Goal: Transaction & Acquisition: Purchase product/service

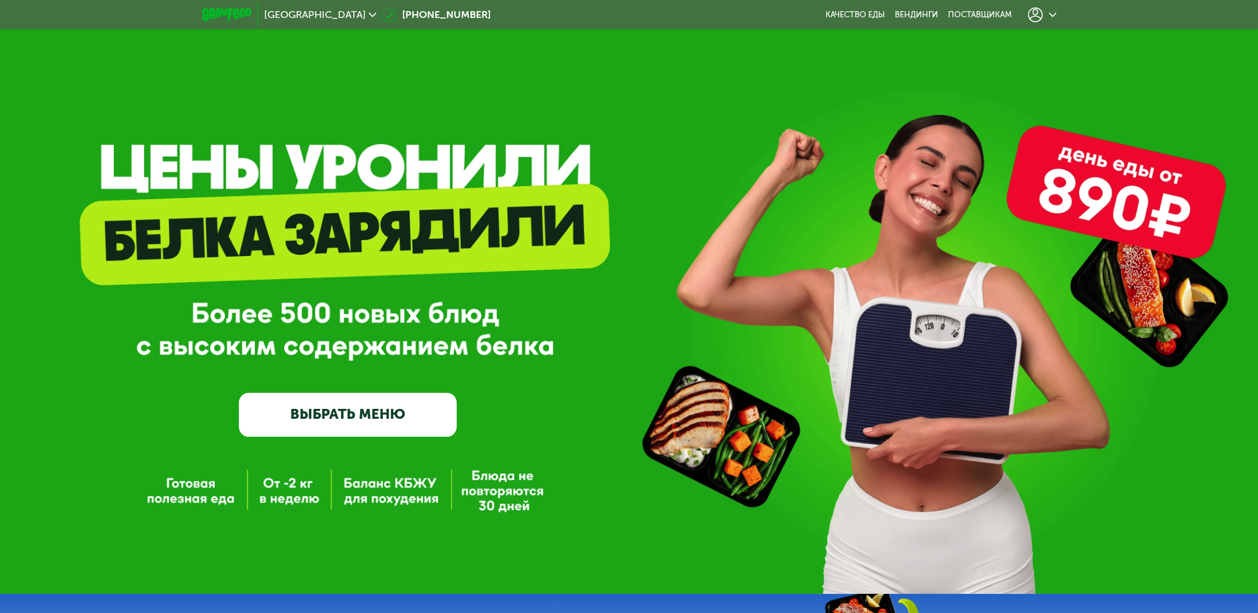
click at [361, 423] on link "ВЫБРАТЬ МЕНЮ" at bounding box center [348, 415] width 218 height 44
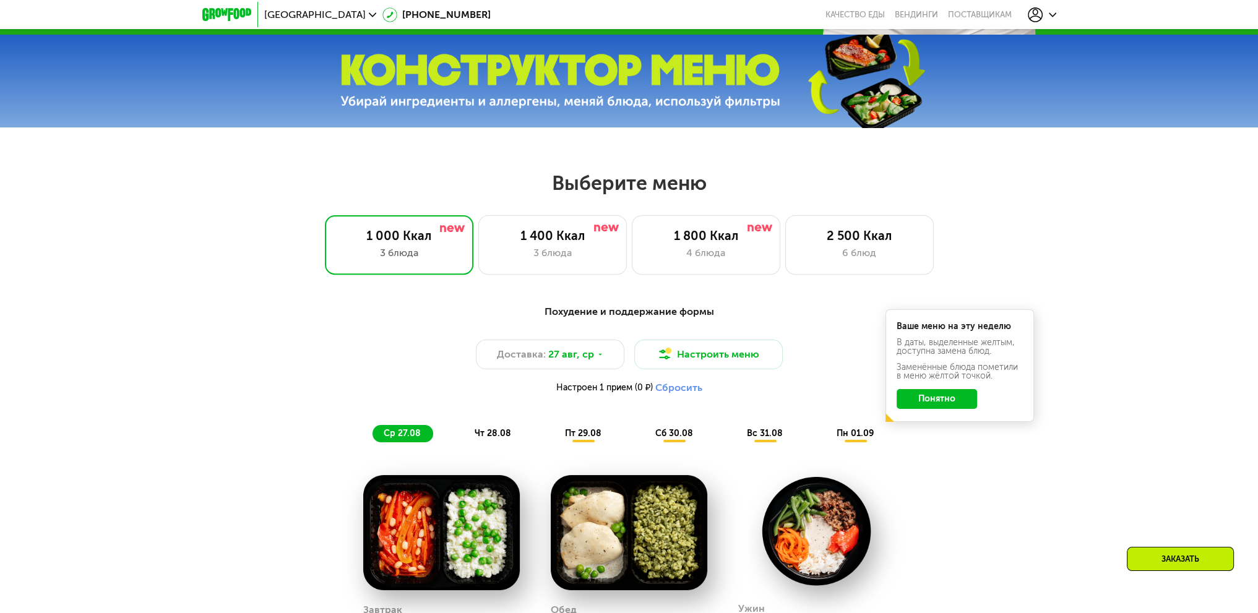
scroll to position [582, 0]
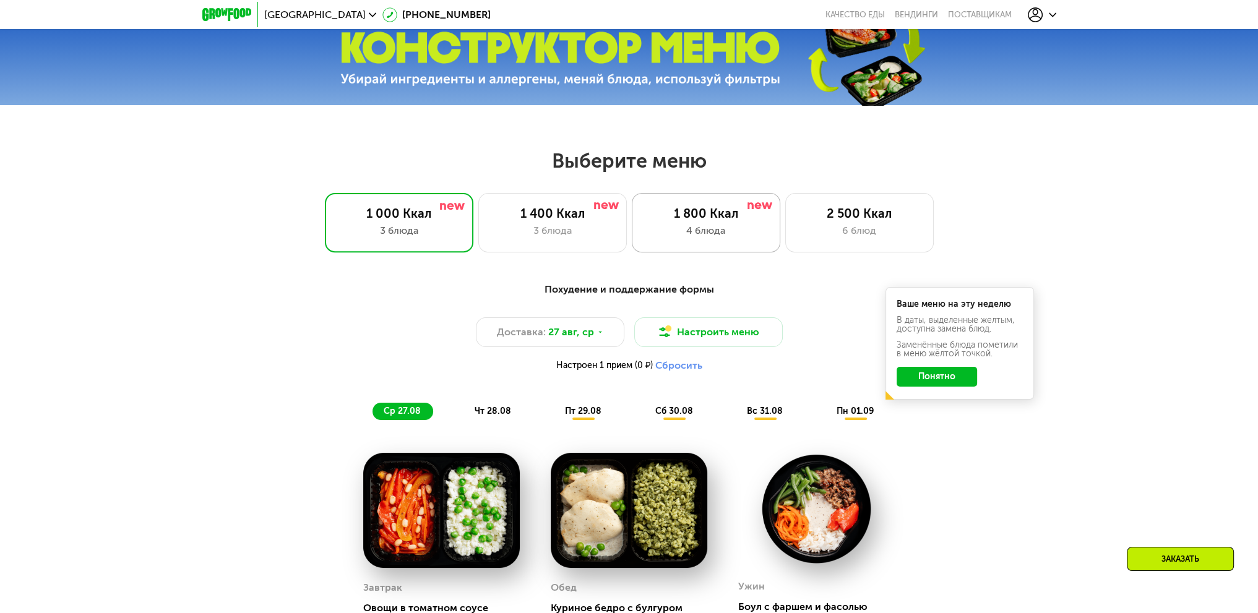
click at [785, 246] on div "1 800 Ккал 4 блюда" at bounding box center [859, 222] width 149 height 59
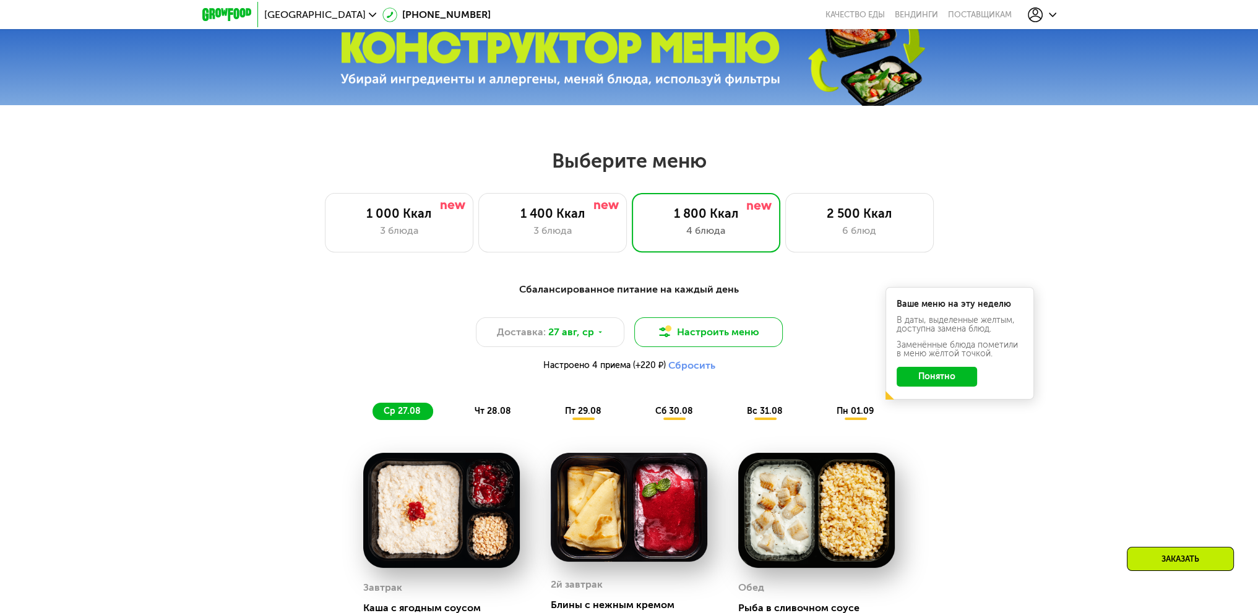
click at [717, 337] on button "Настроить меню" at bounding box center [708, 332] width 149 height 30
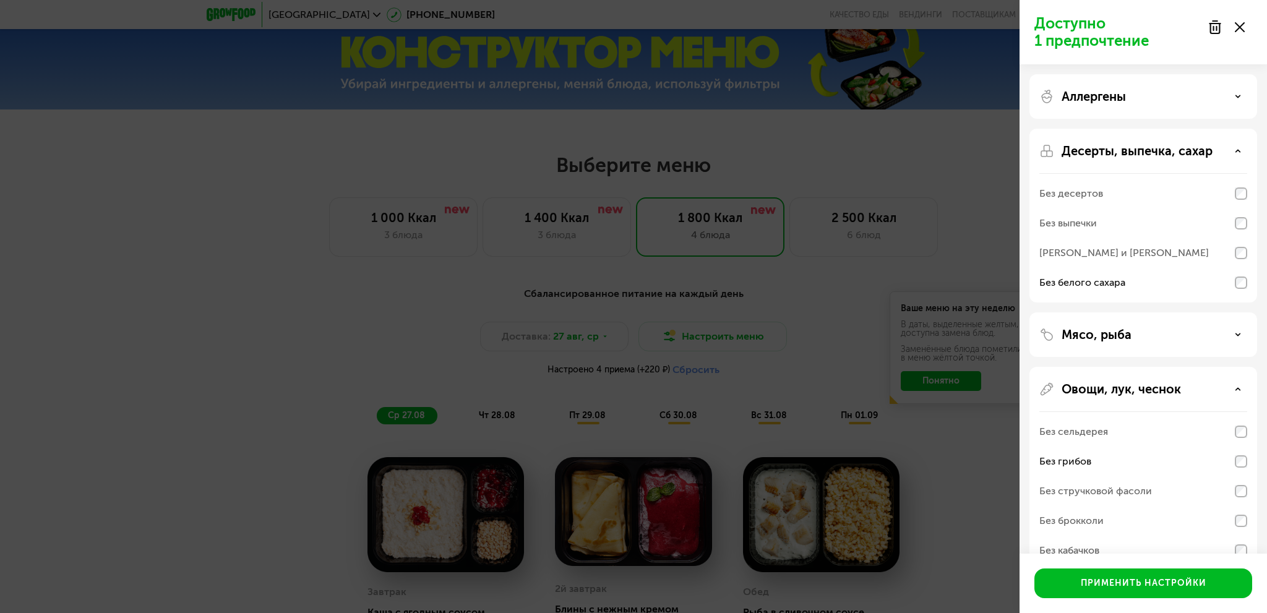
click at [1238, 26] on use at bounding box center [1240, 27] width 10 height 10
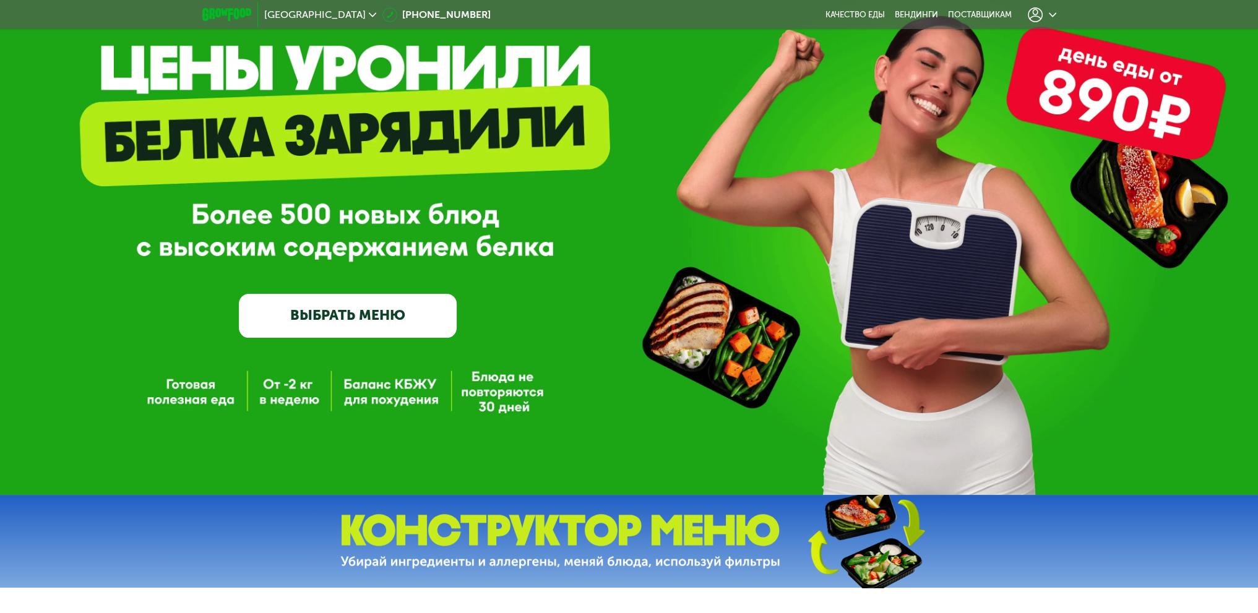
scroll to position [0, 0]
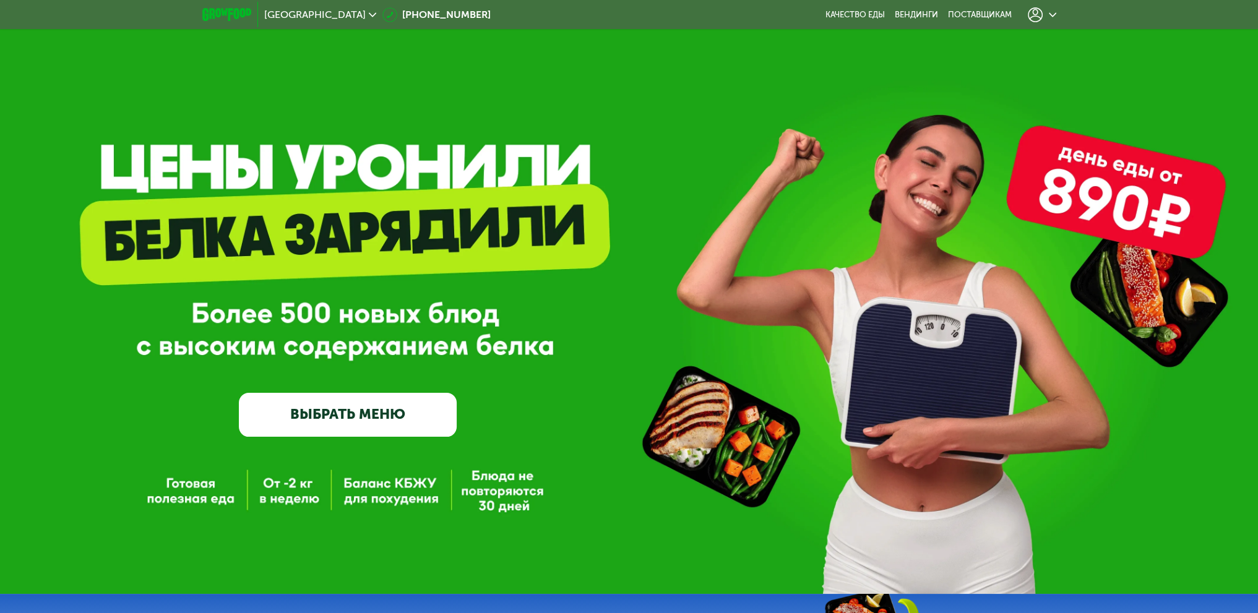
click at [1047, 14] on div at bounding box center [1042, 14] width 28 height 15
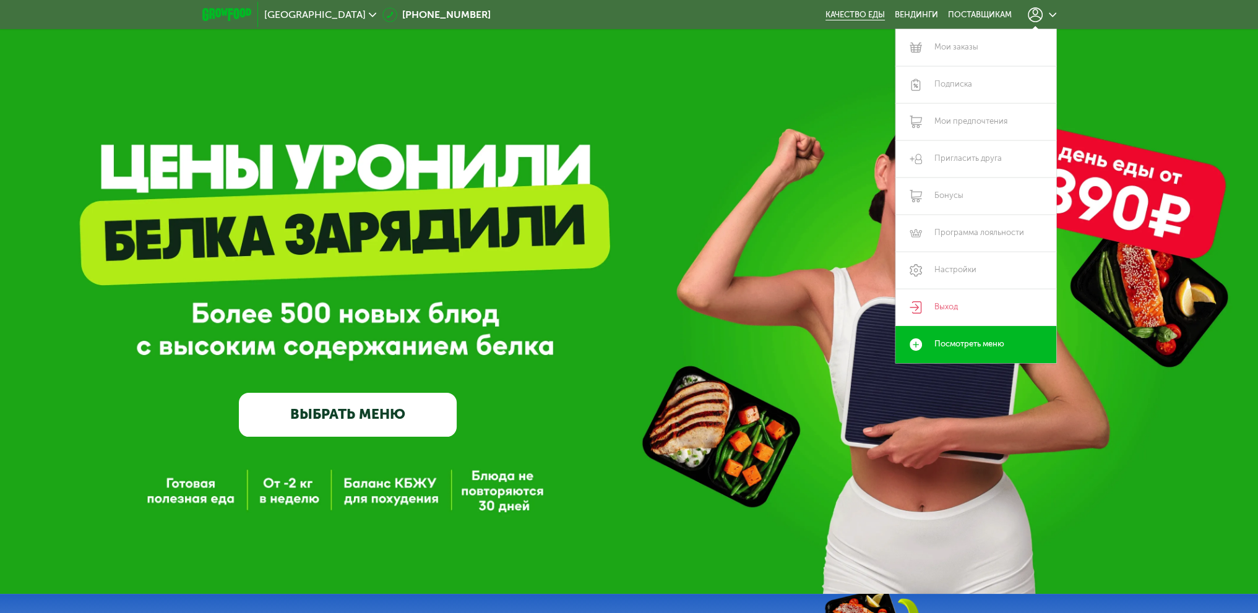
click at [854, 12] on link "Качество еды" at bounding box center [854, 15] width 59 height 10
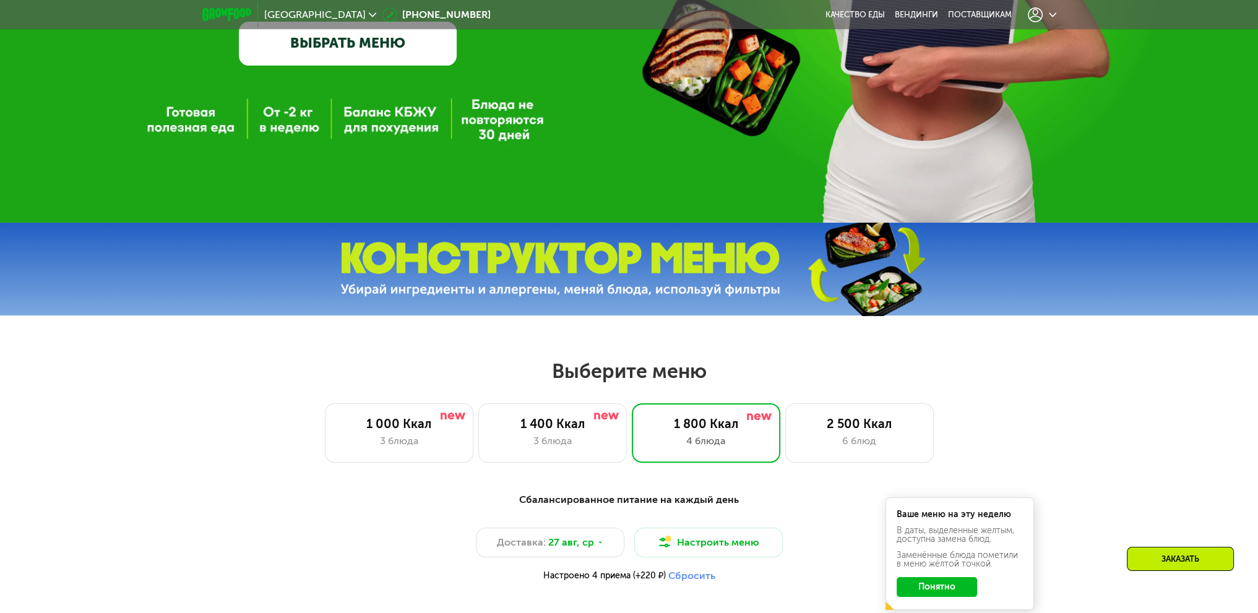
scroll to position [681, 0]
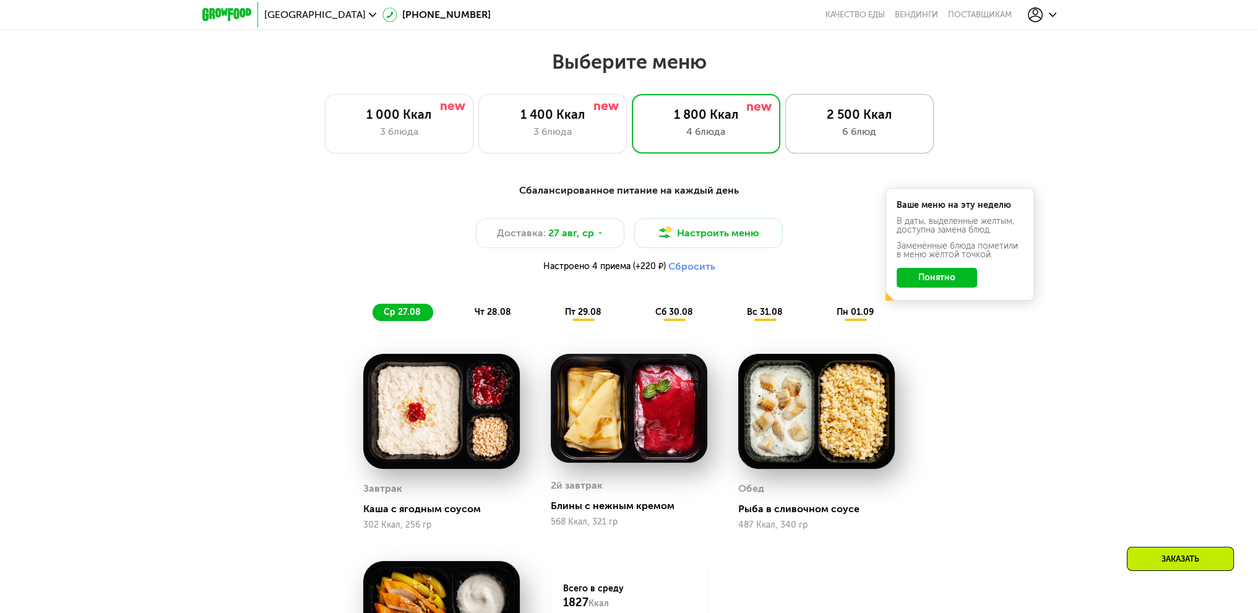
click at [805, 149] on div "2 500 Ккал 6 блюд" at bounding box center [859, 123] width 149 height 59
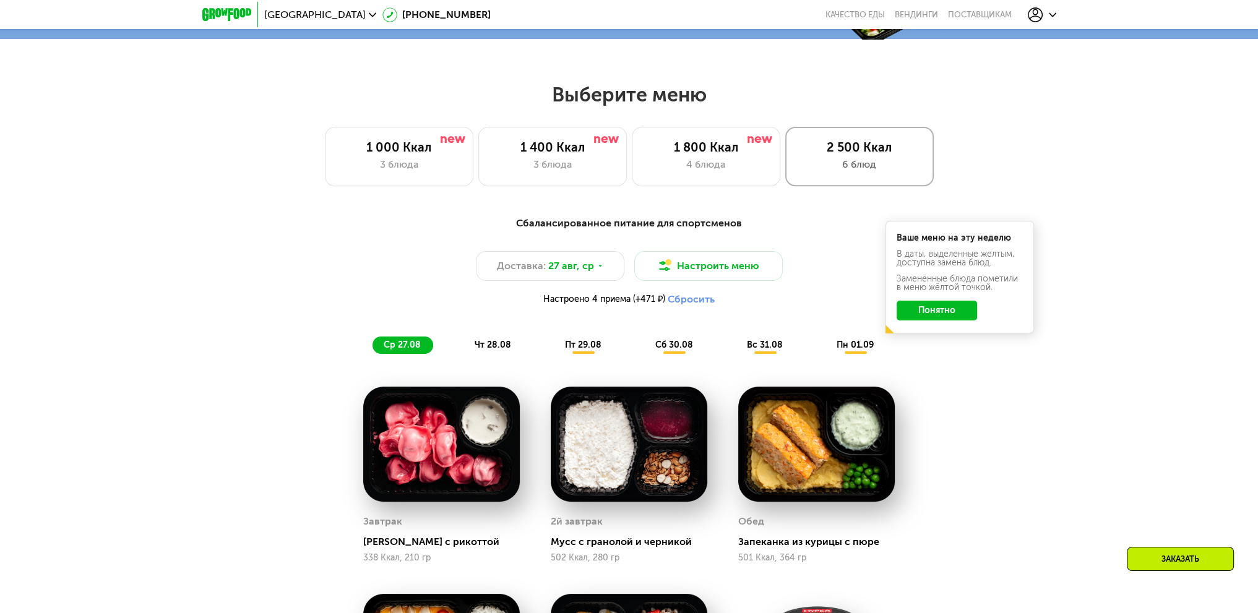
scroll to position [619, 0]
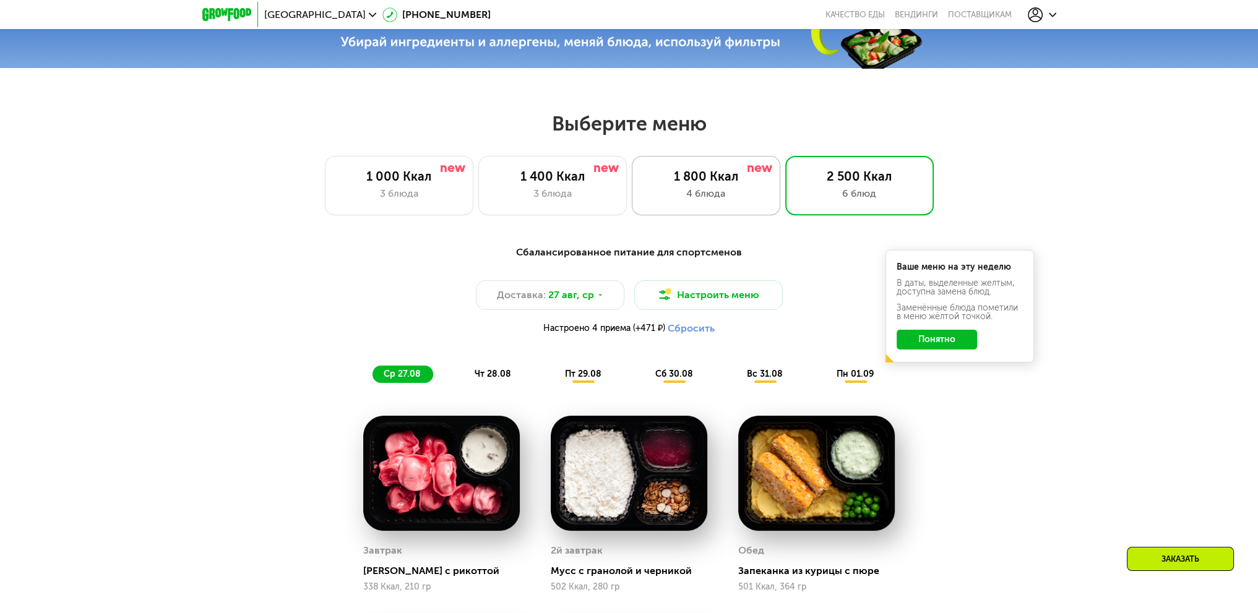
click at [731, 200] on div "4 блюда" at bounding box center [706, 193] width 123 height 15
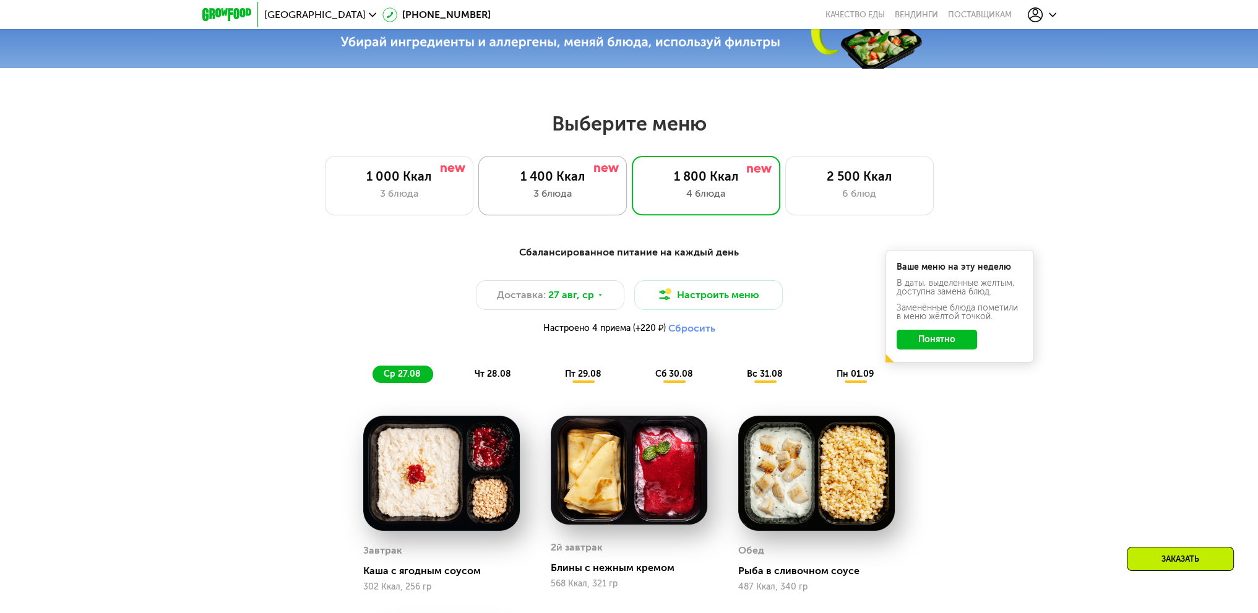
click at [569, 200] on div "3 блюда" at bounding box center [552, 193] width 123 height 15
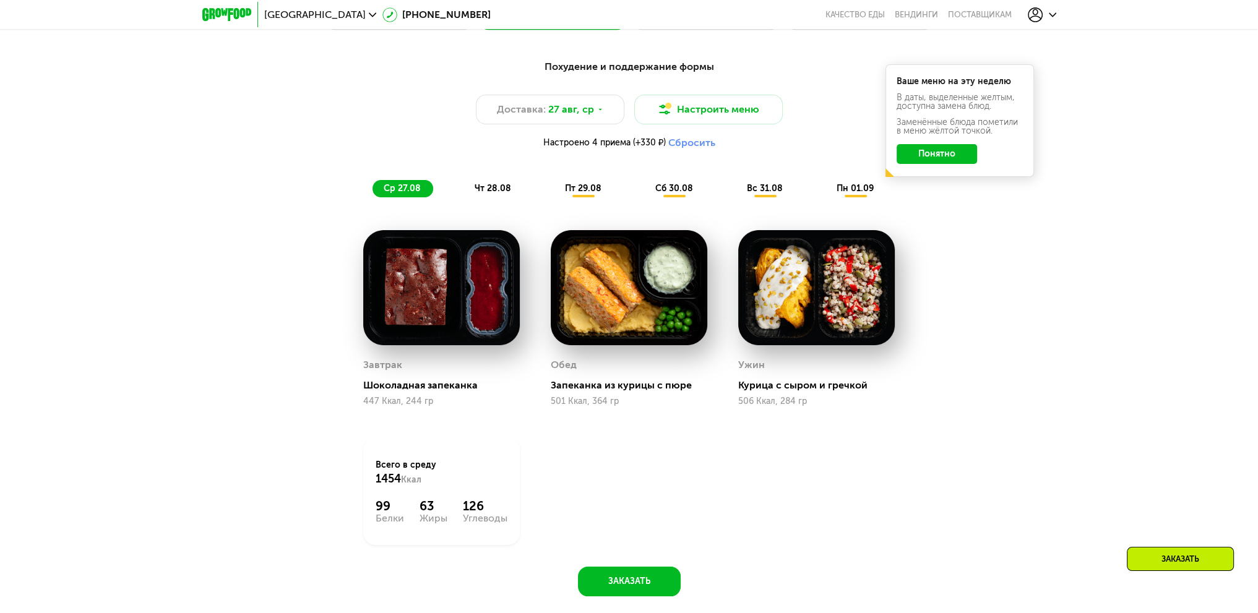
scroll to position [681, 0]
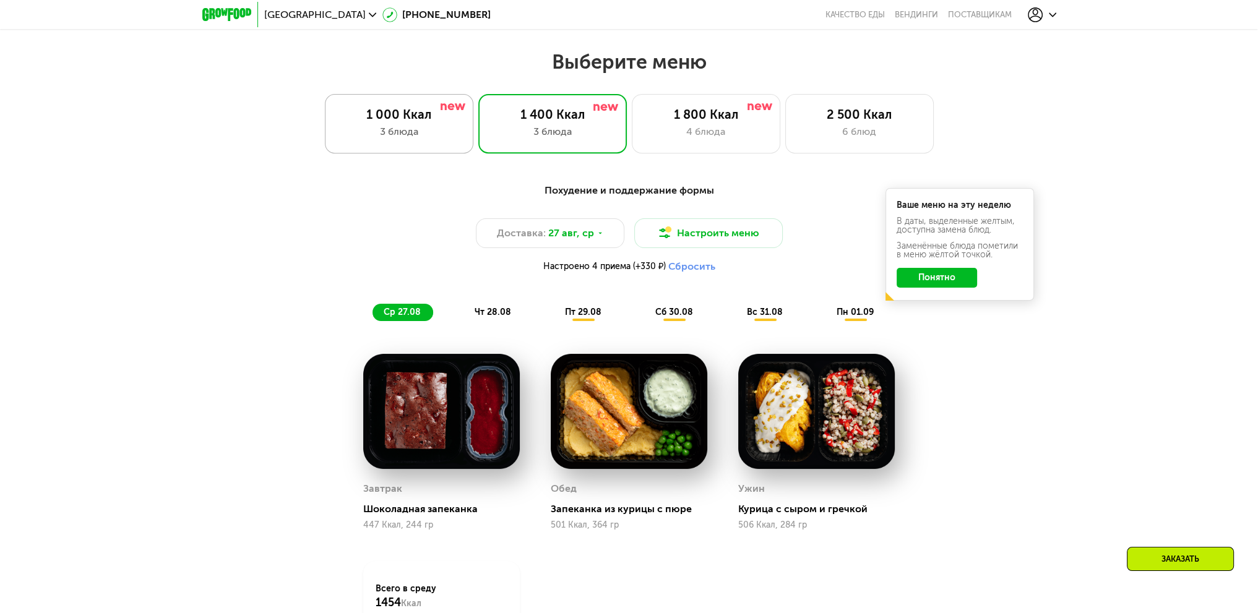
click at [478, 145] on div "1 000 Ккал 3 блюда" at bounding box center [552, 123] width 149 height 59
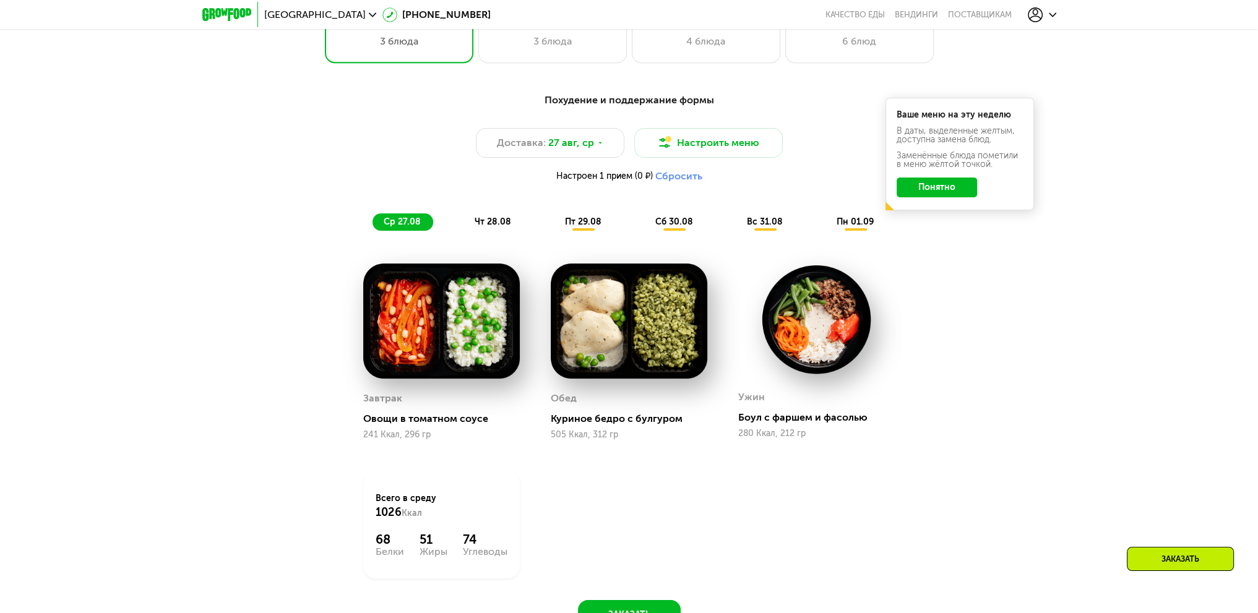
scroll to position [743, 0]
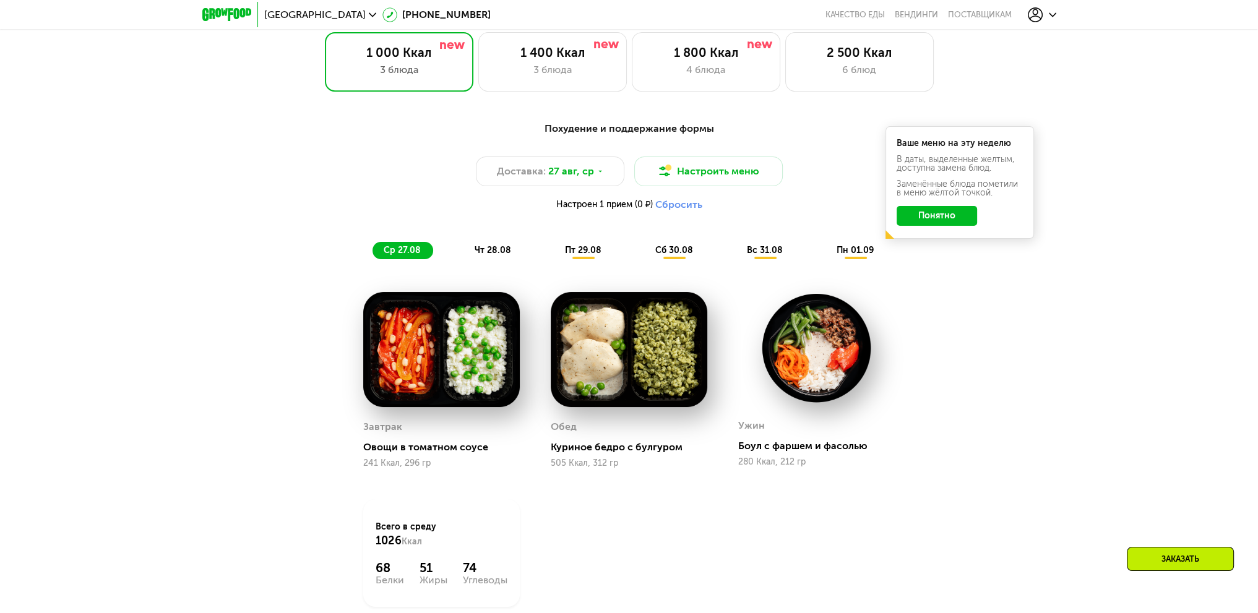
click at [489, 256] on span "чт 28.08" at bounding box center [493, 250] width 37 height 11
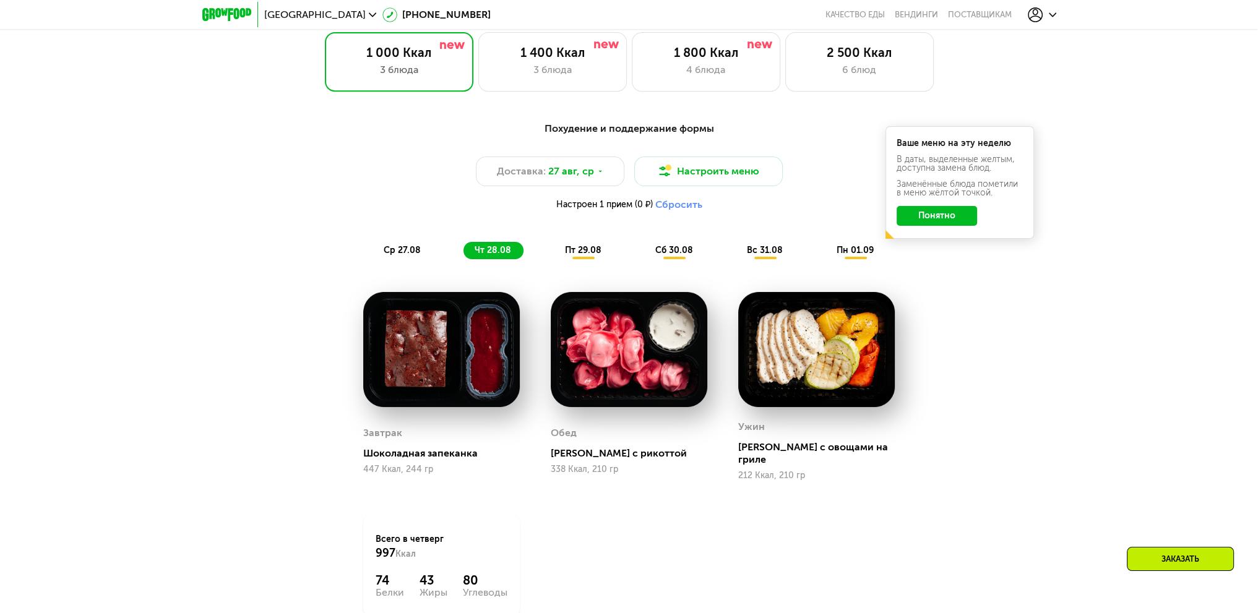
click at [584, 255] on span "пт 29.08" at bounding box center [583, 250] width 37 height 11
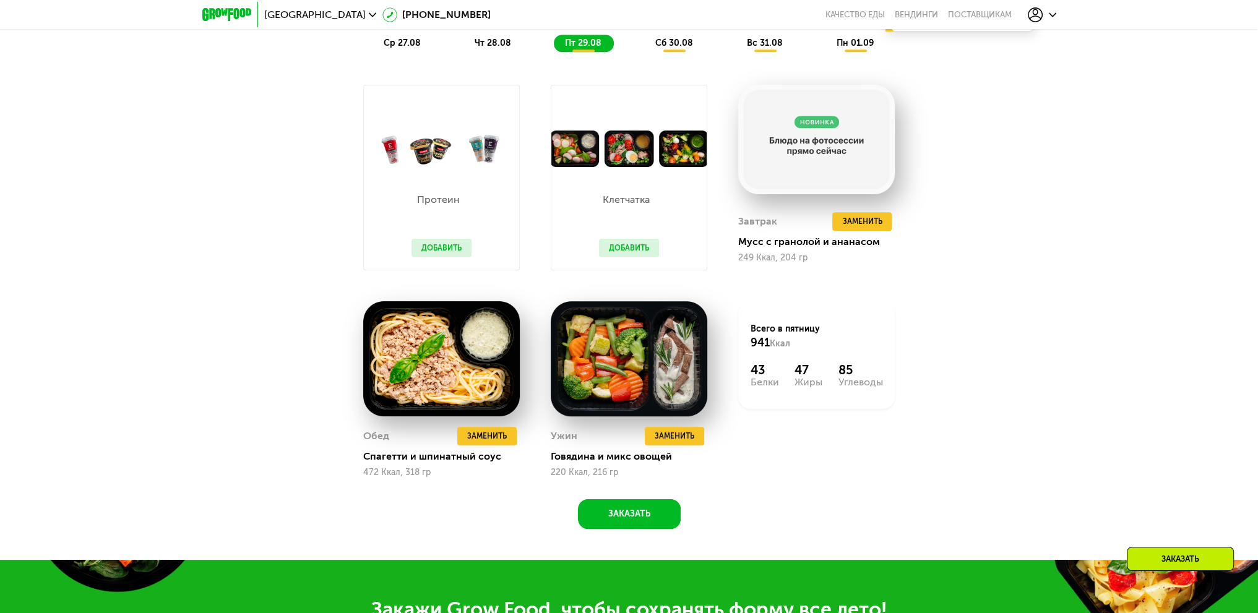
scroll to position [928, 0]
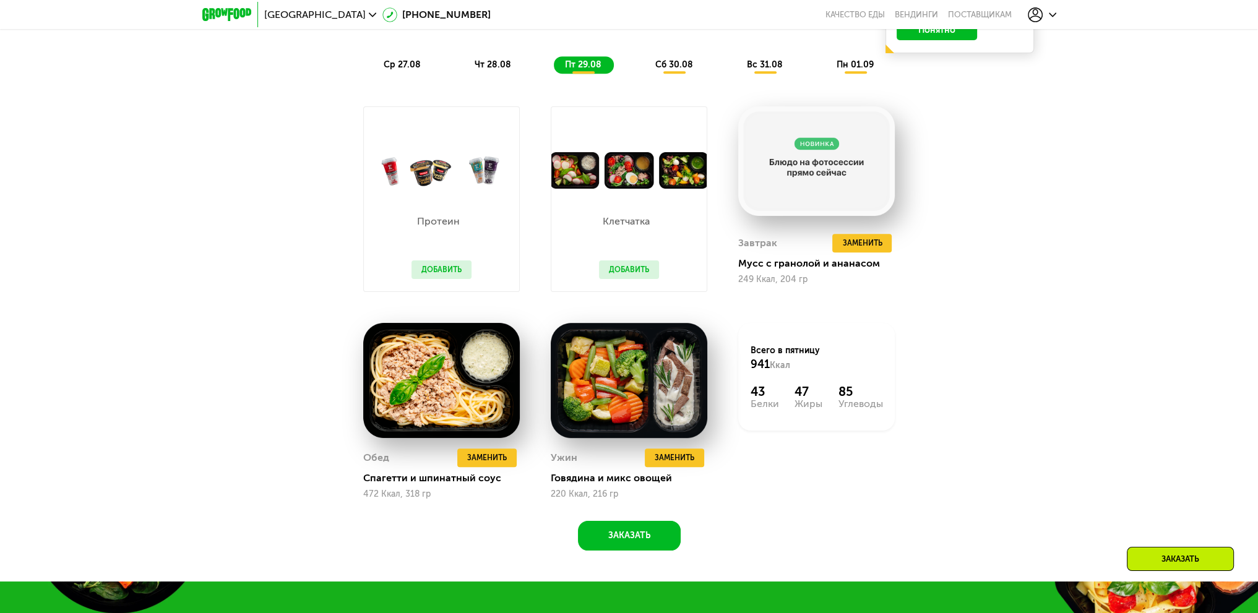
click at [658, 67] on span "сб 30.08" at bounding box center [674, 64] width 38 height 11
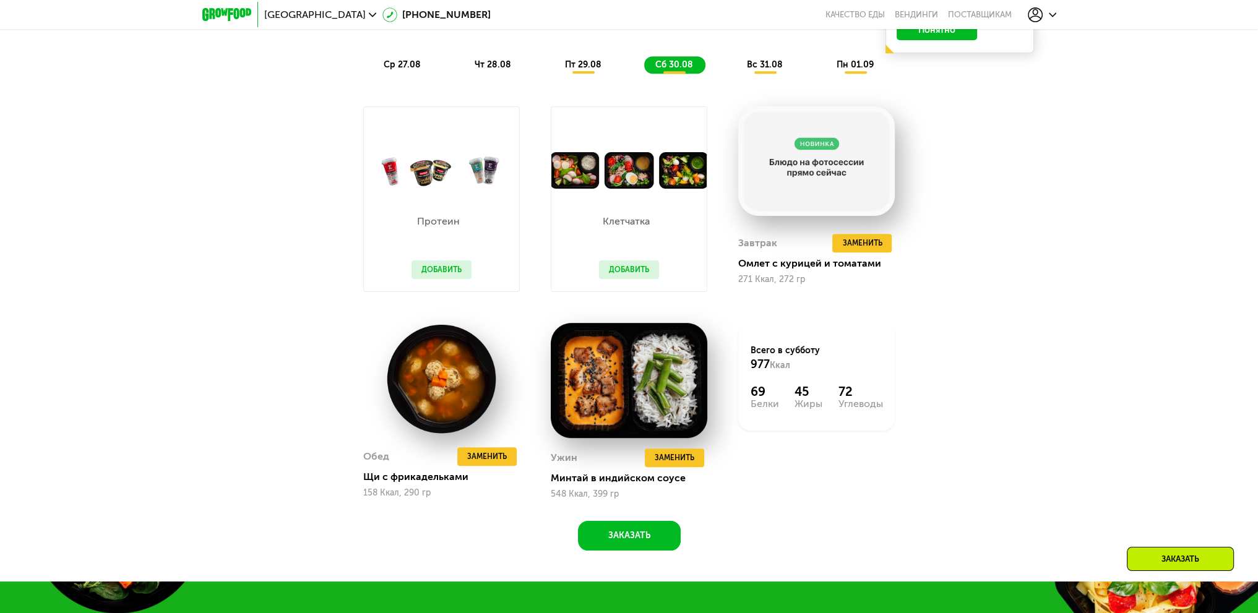
click at [581, 69] on span "пт 29.08" at bounding box center [583, 64] width 37 height 11
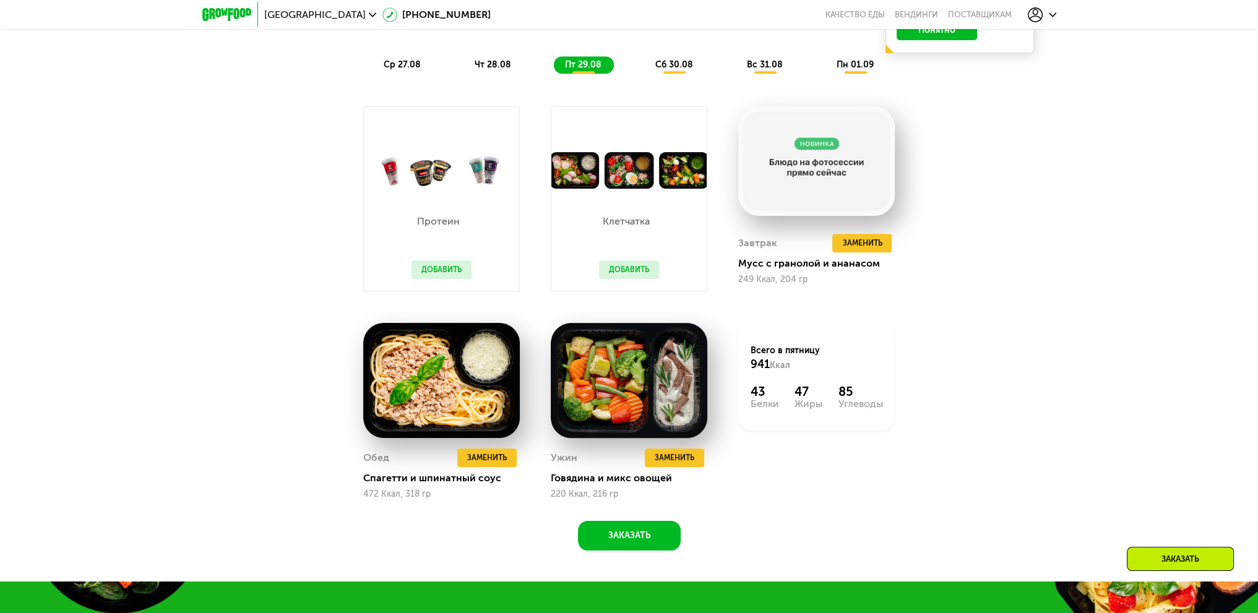
click at [673, 70] on span "сб 30.08" at bounding box center [674, 64] width 38 height 11
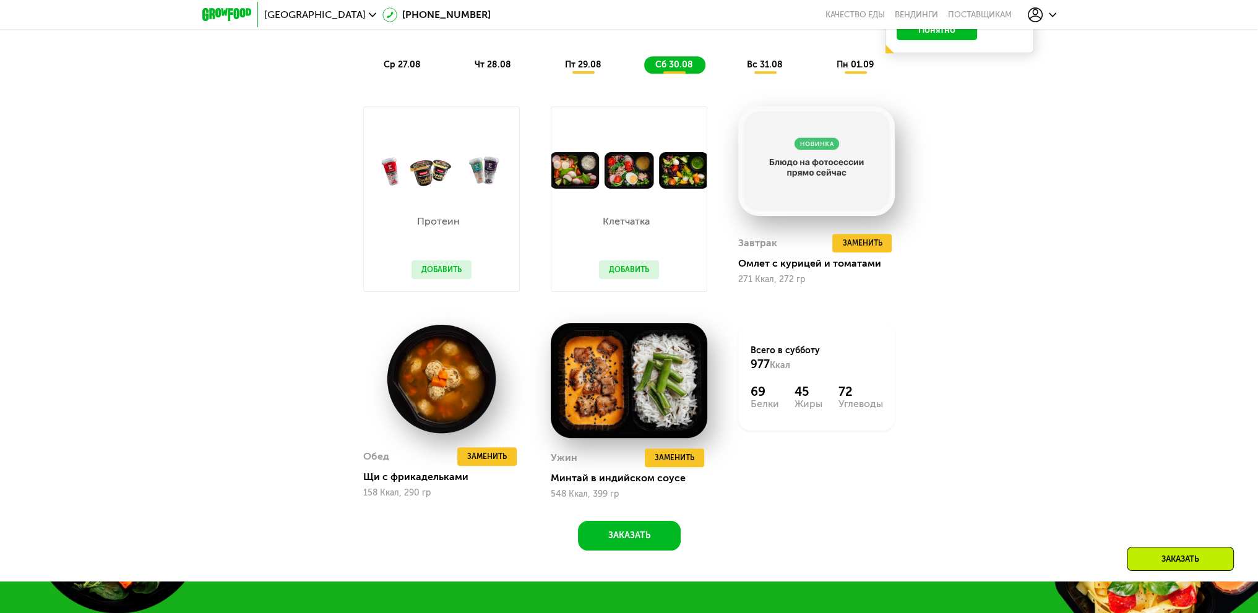
click at [767, 70] on span "вс 31.08" at bounding box center [765, 64] width 36 height 11
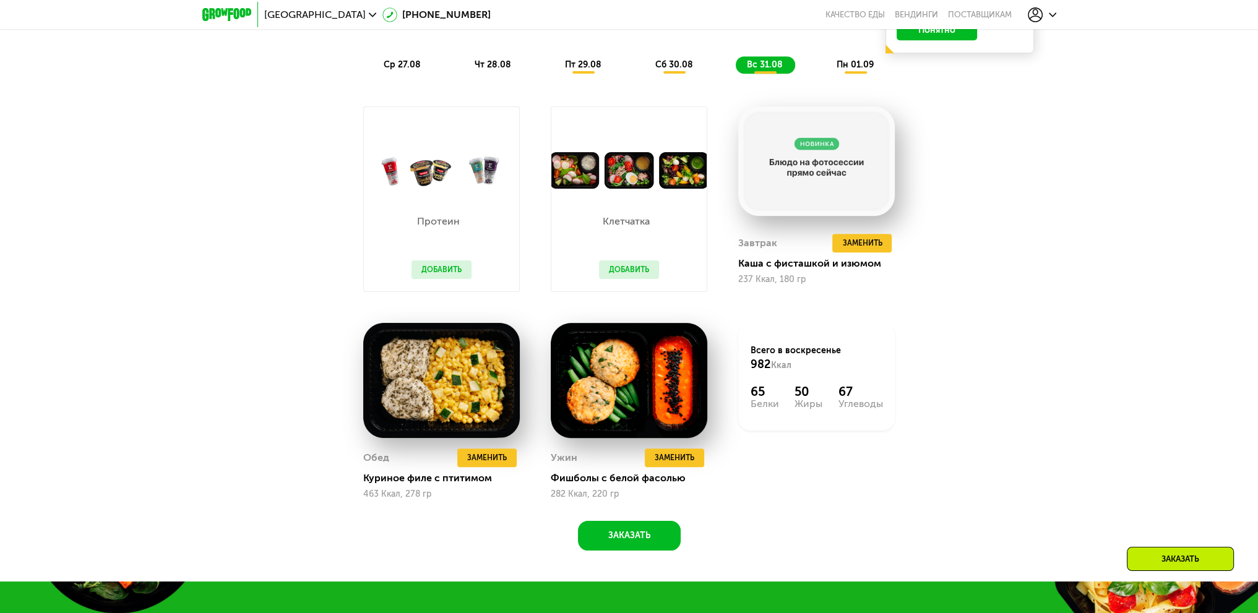
scroll to position [681, 0]
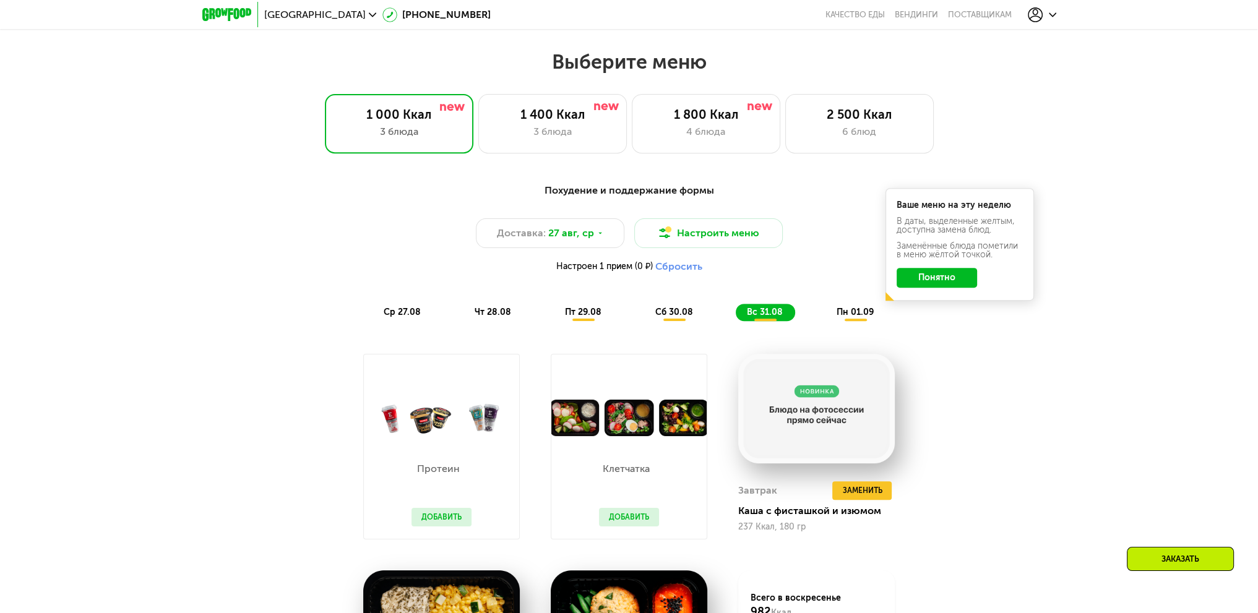
click at [851, 317] on span "пн 01.09" at bounding box center [855, 312] width 37 height 11
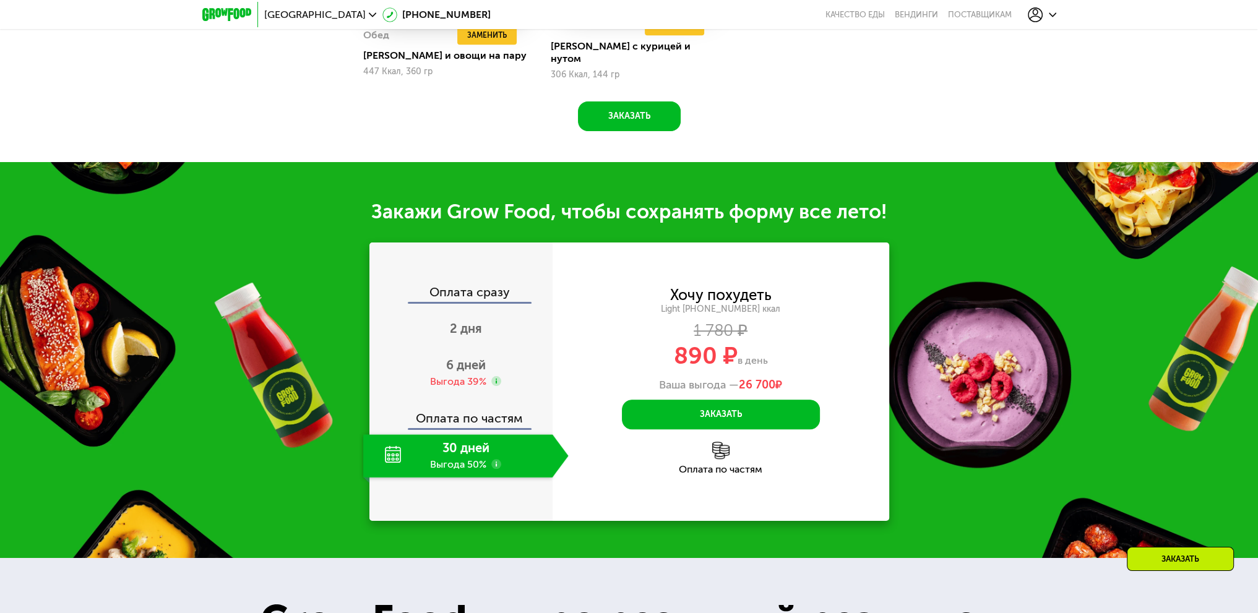
scroll to position [1361, 0]
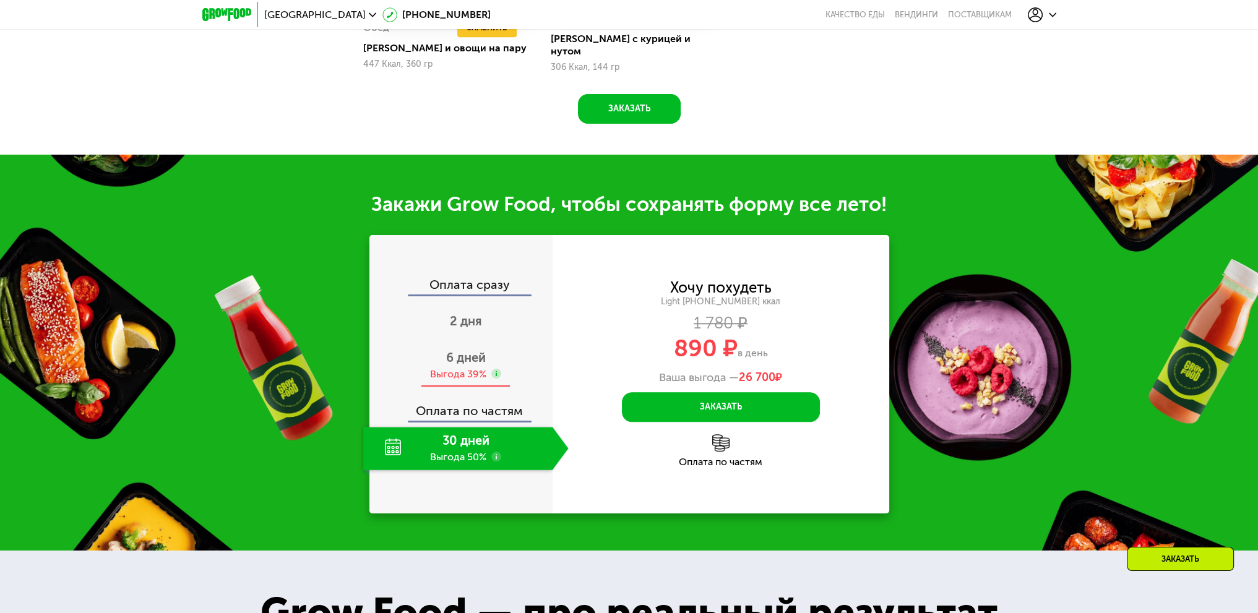
click at [496, 372] on use at bounding box center [496, 374] width 10 height 10
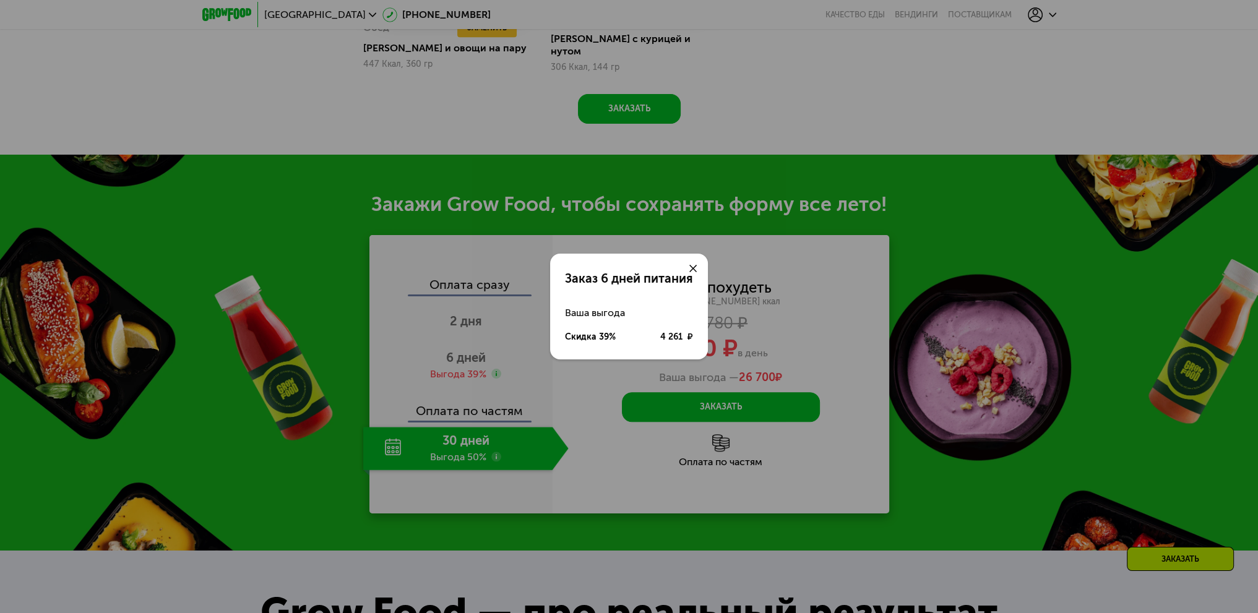
click at [691, 267] on use at bounding box center [692, 268] width 7 height 7
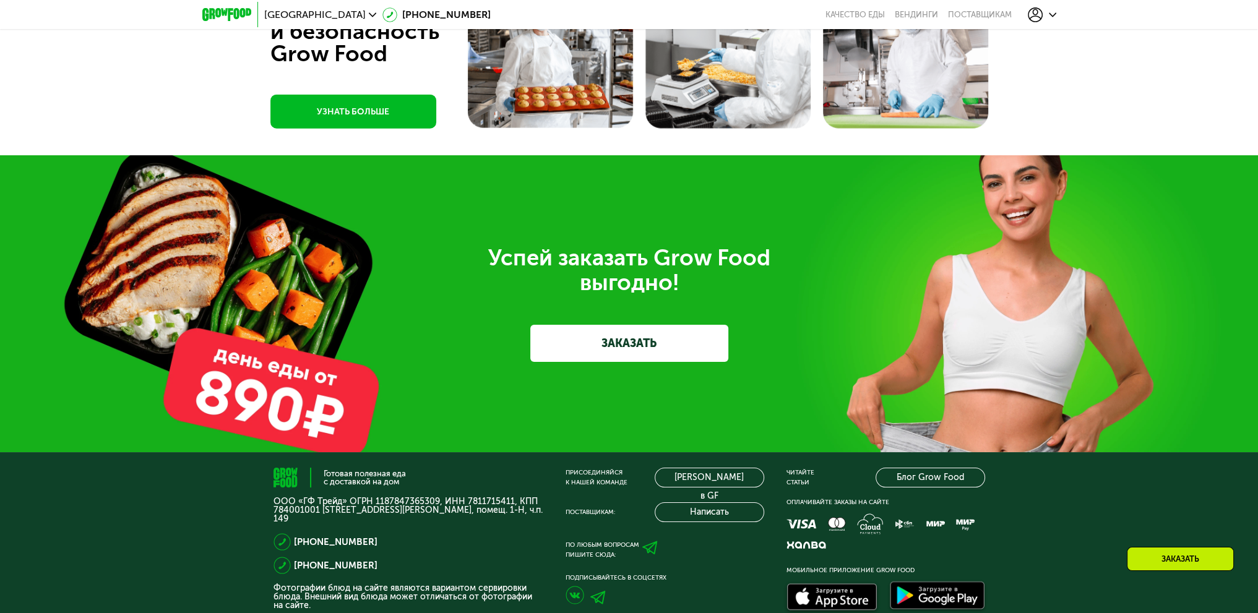
scroll to position [4031, 0]
